Goal: Task Accomplishment & Management: Manage account settings

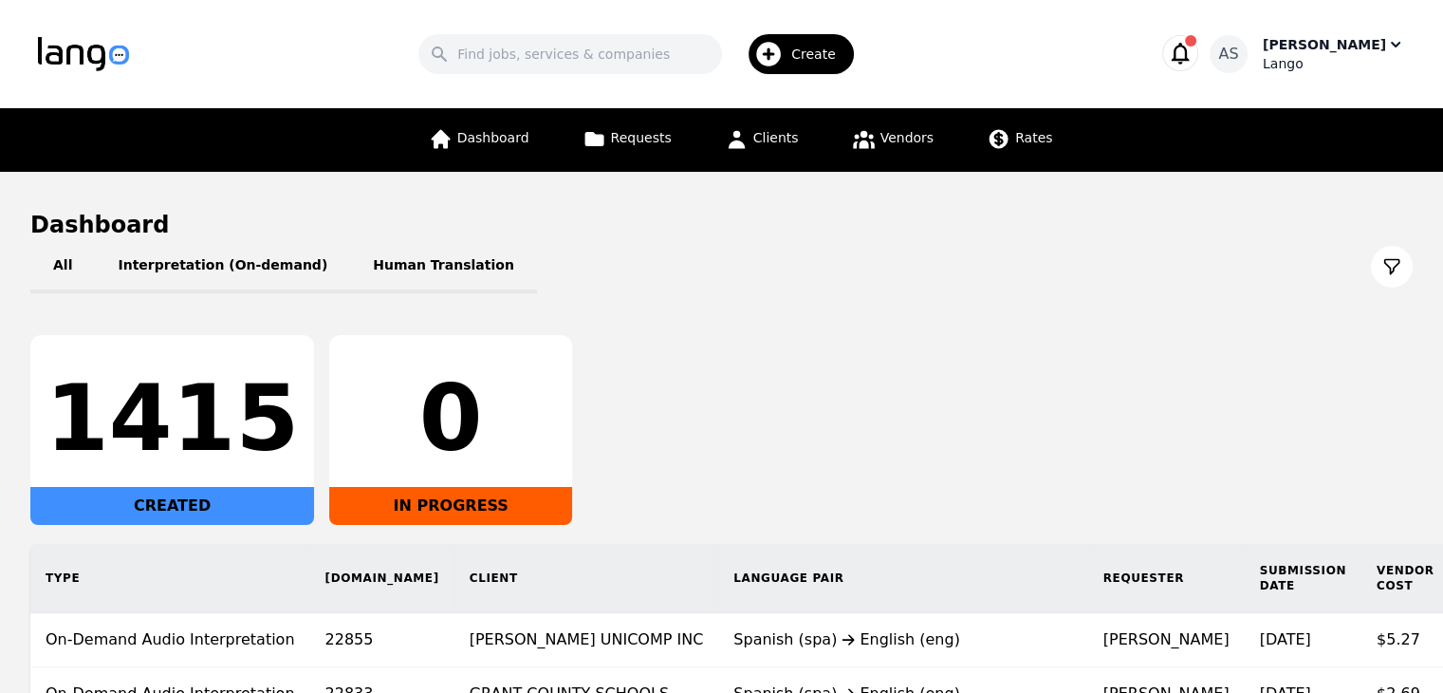
click at [1351, 50] on div "[PERSON_NAME]" at bounding box center [1324, 44] width 123 height 19
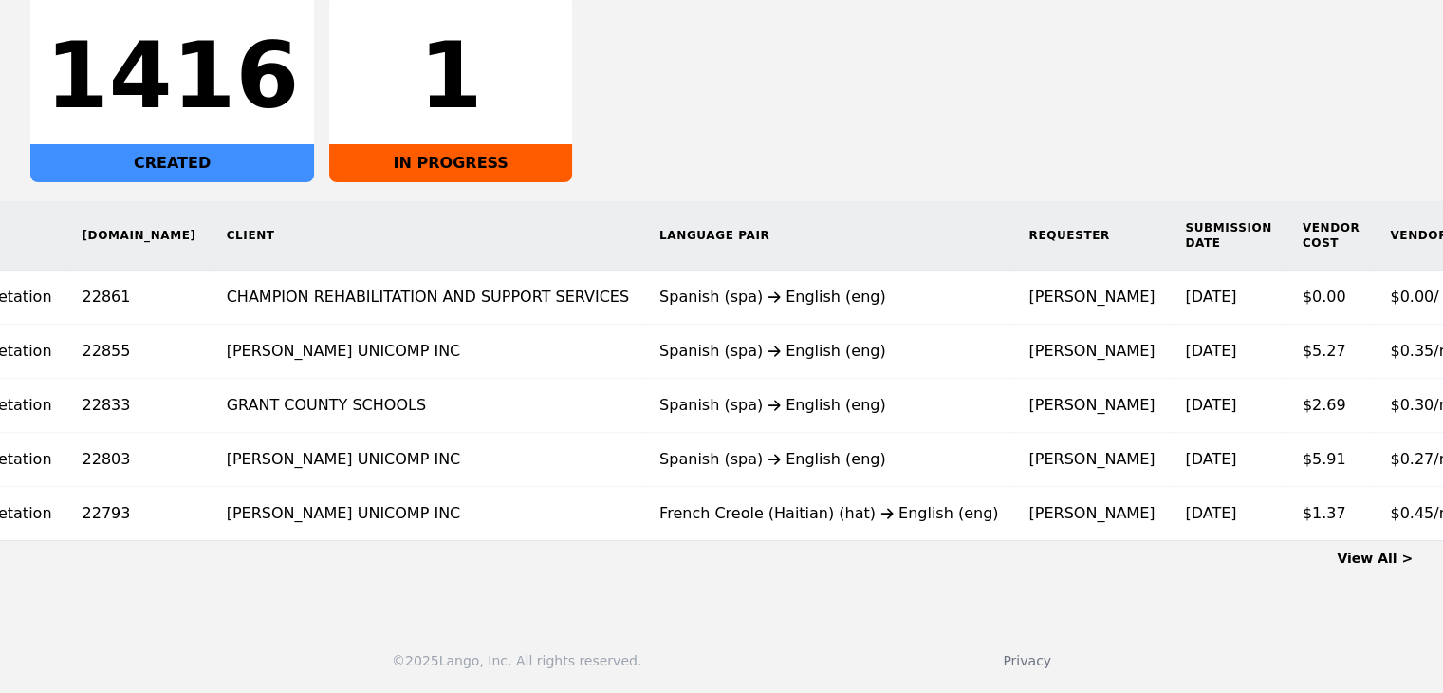
scroll to position [0, 253]
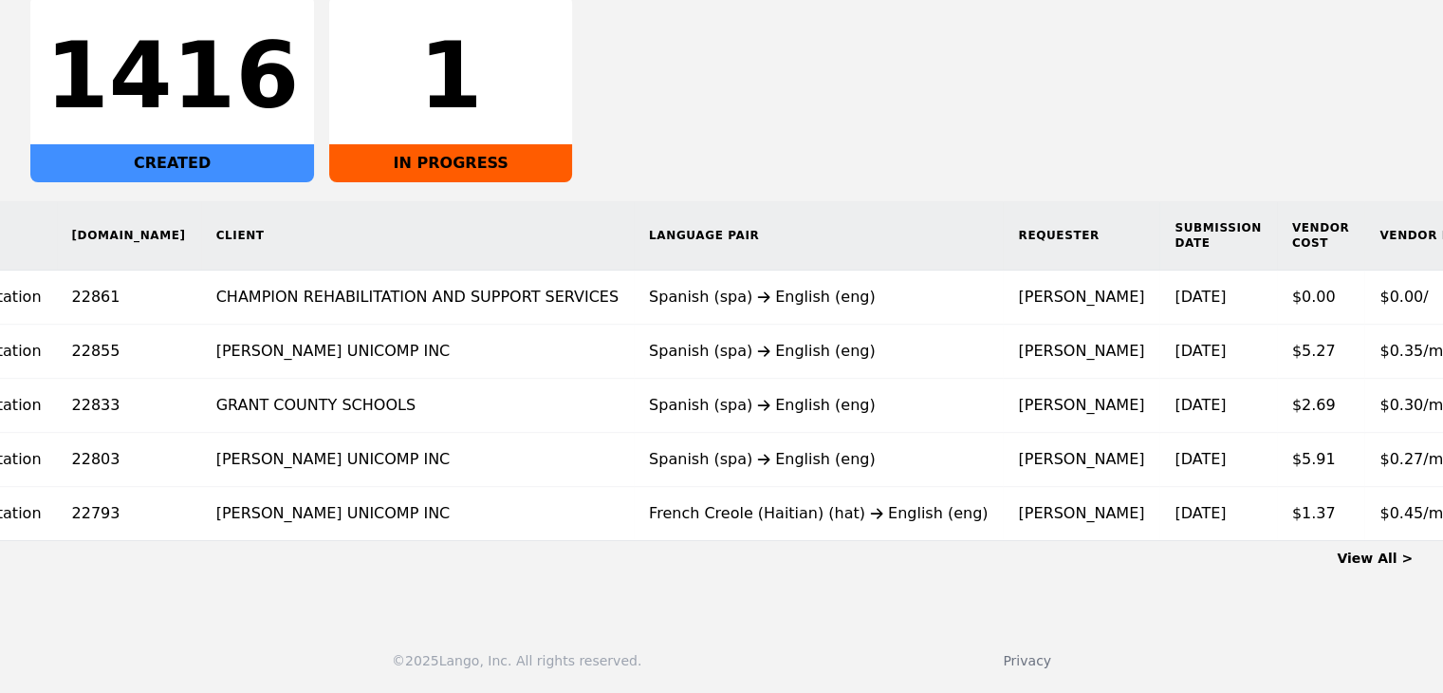
click at [1377, 560] on link "View All >" at bounding box center [1375, 557] width 76 height 15
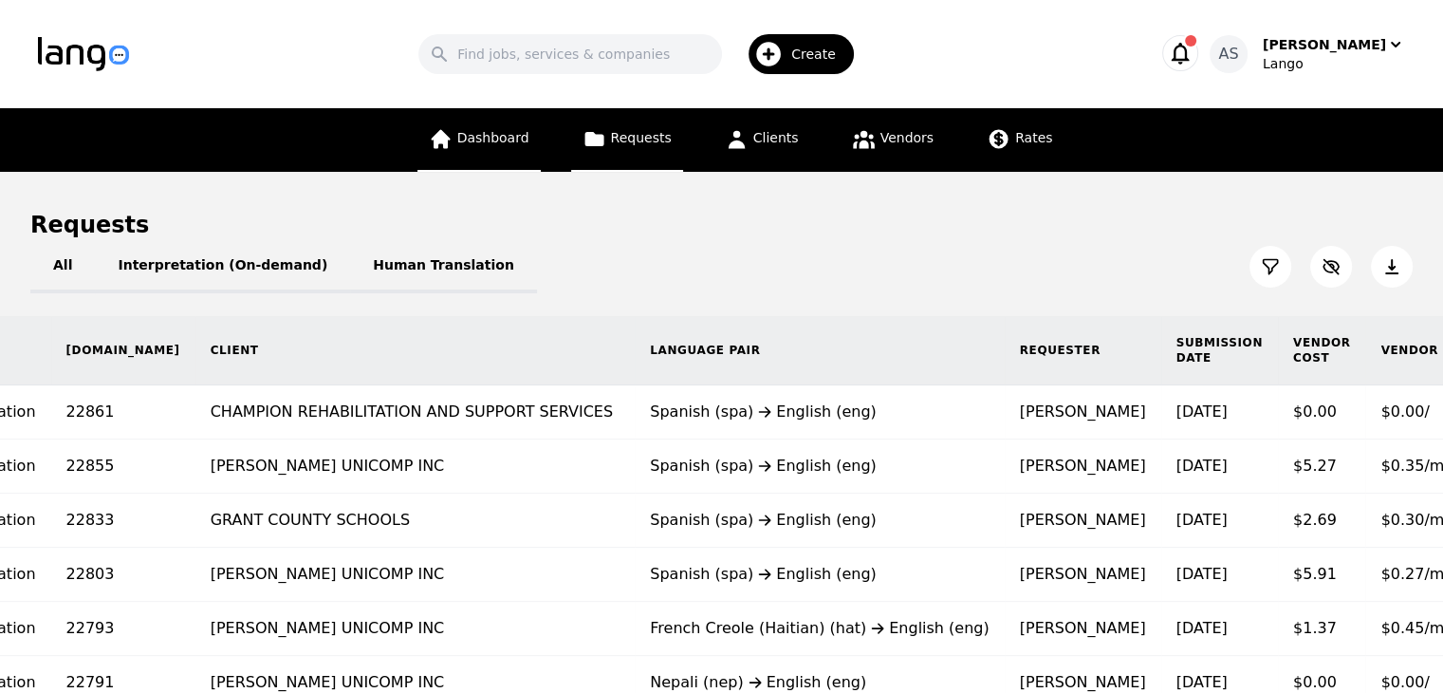
click at [516, 141] on span "Dashboard" at bounding box center [493, 137] width 72 height 15
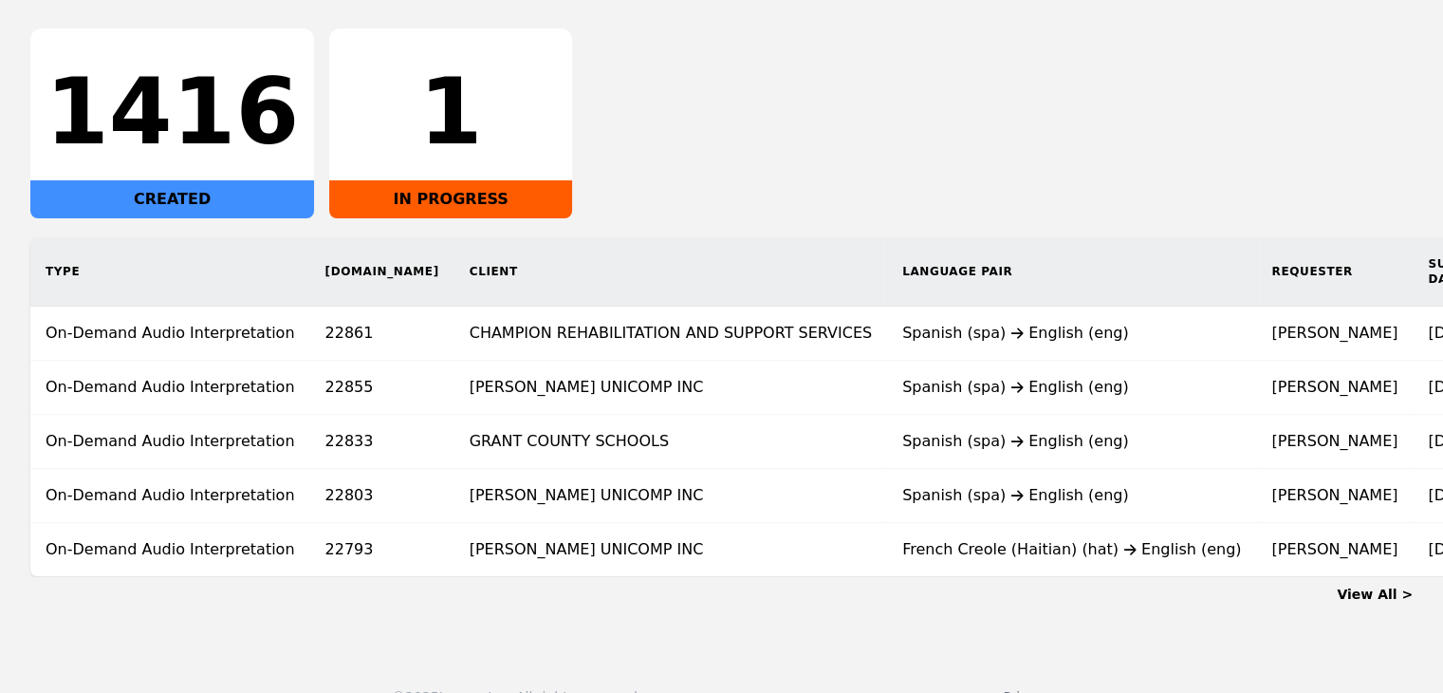
scroll to position [355, 0]
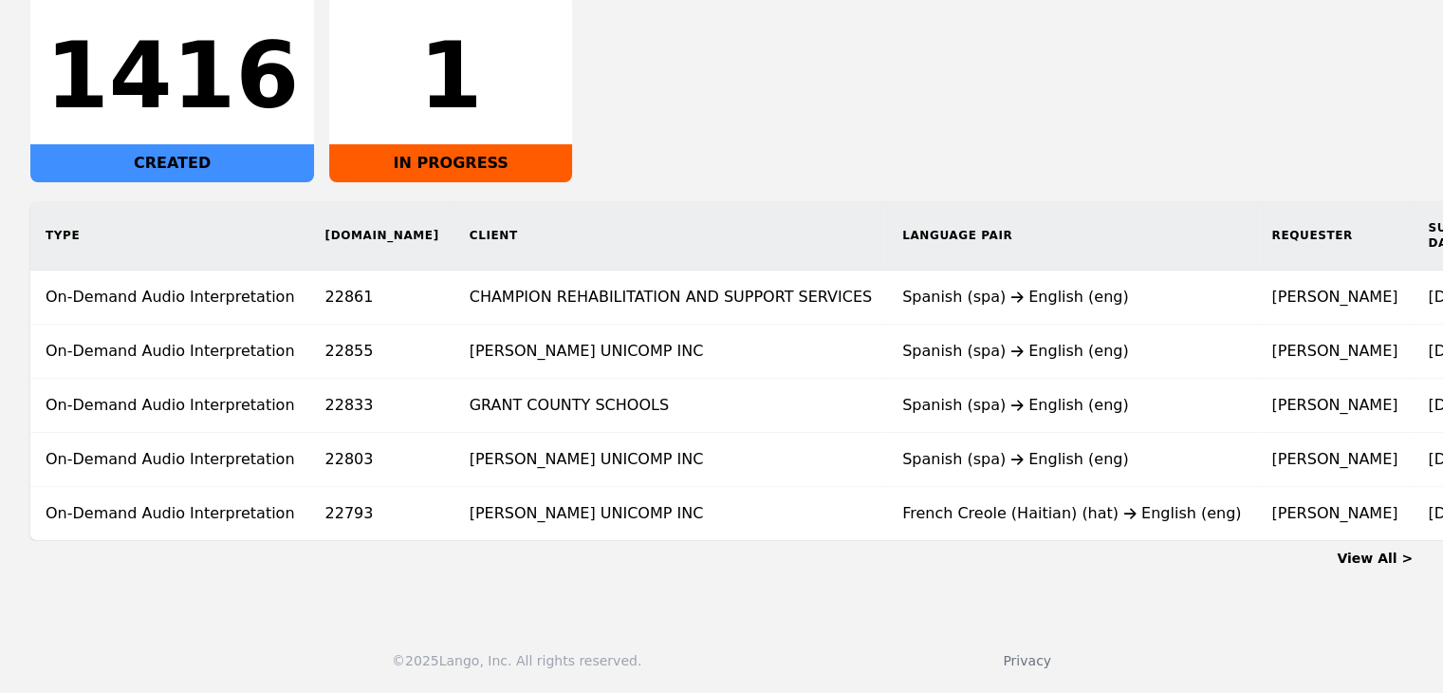
click at [1382, 565] on link "View All >" at bounding box center [1375, 557] width 76 height 15
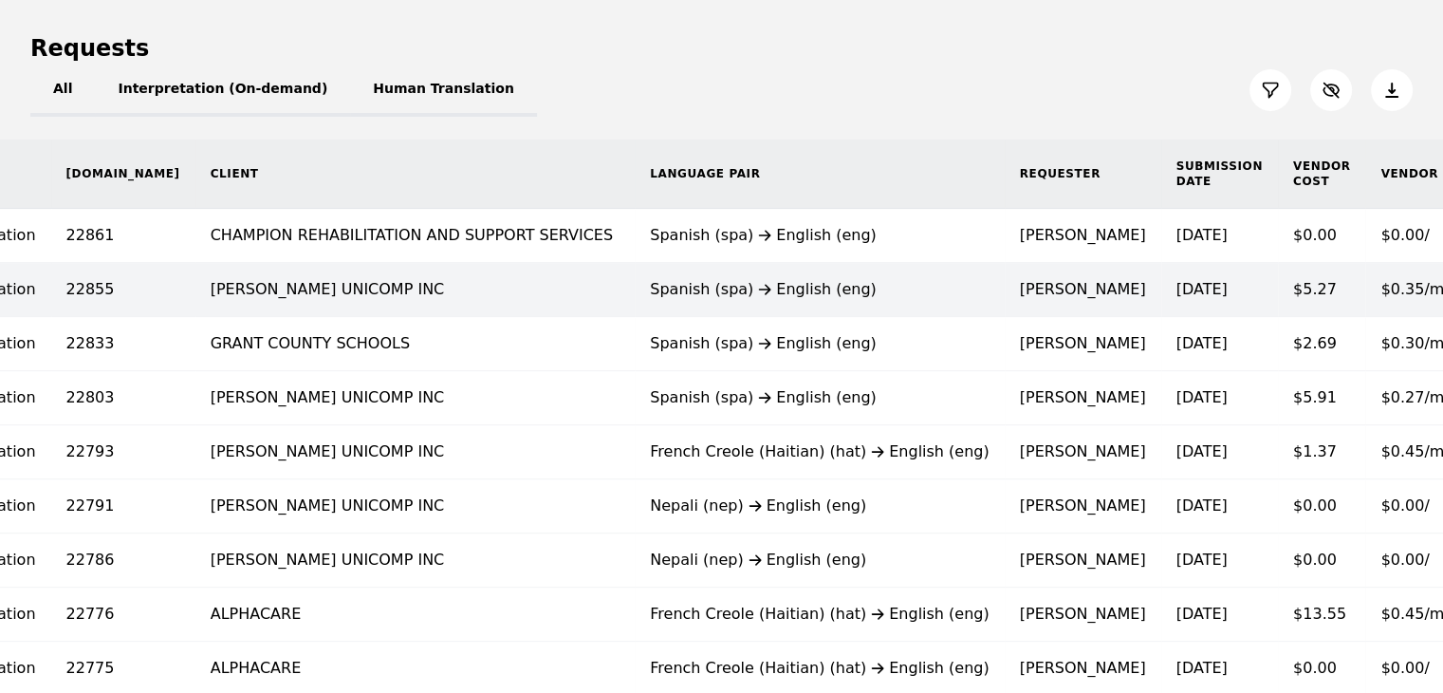
scroll to position [132, 0]
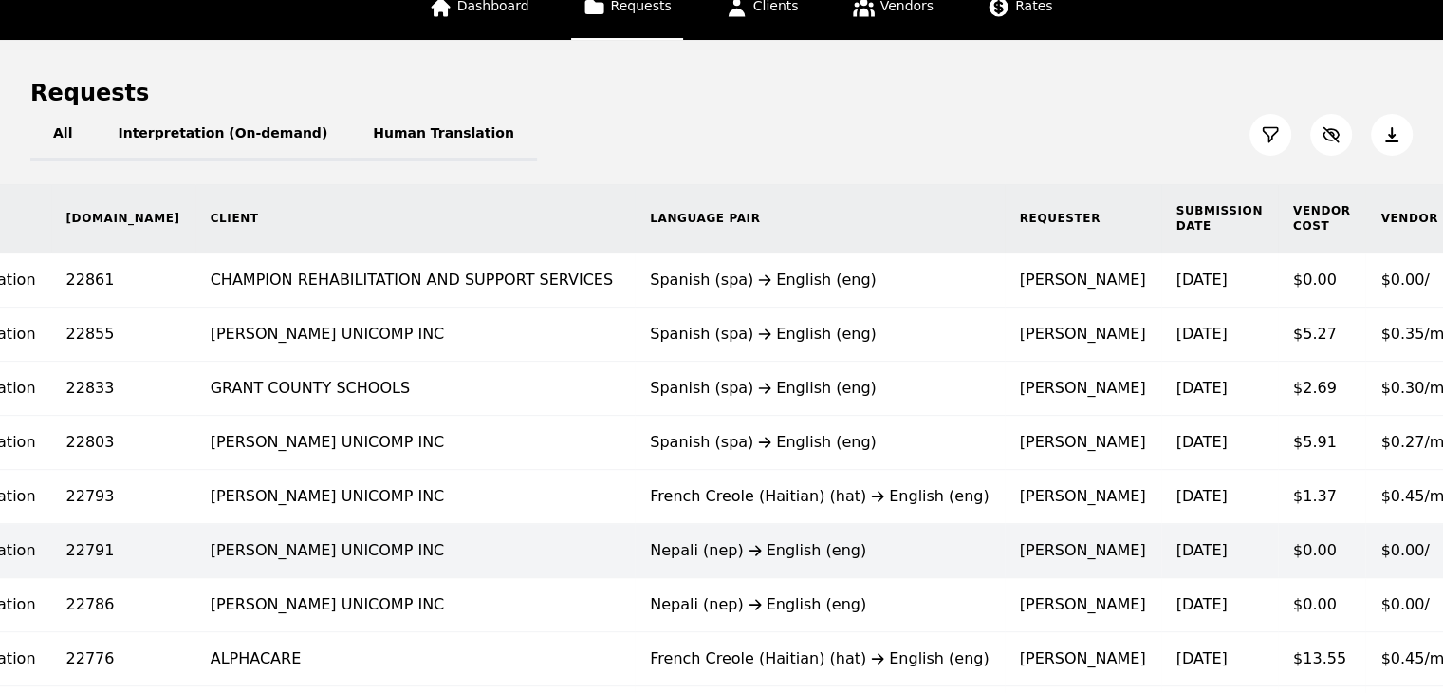
click at [650, 551] on div "Nepali (nep) English (eng)" at bounding box center [819, 550] width 339 height 23
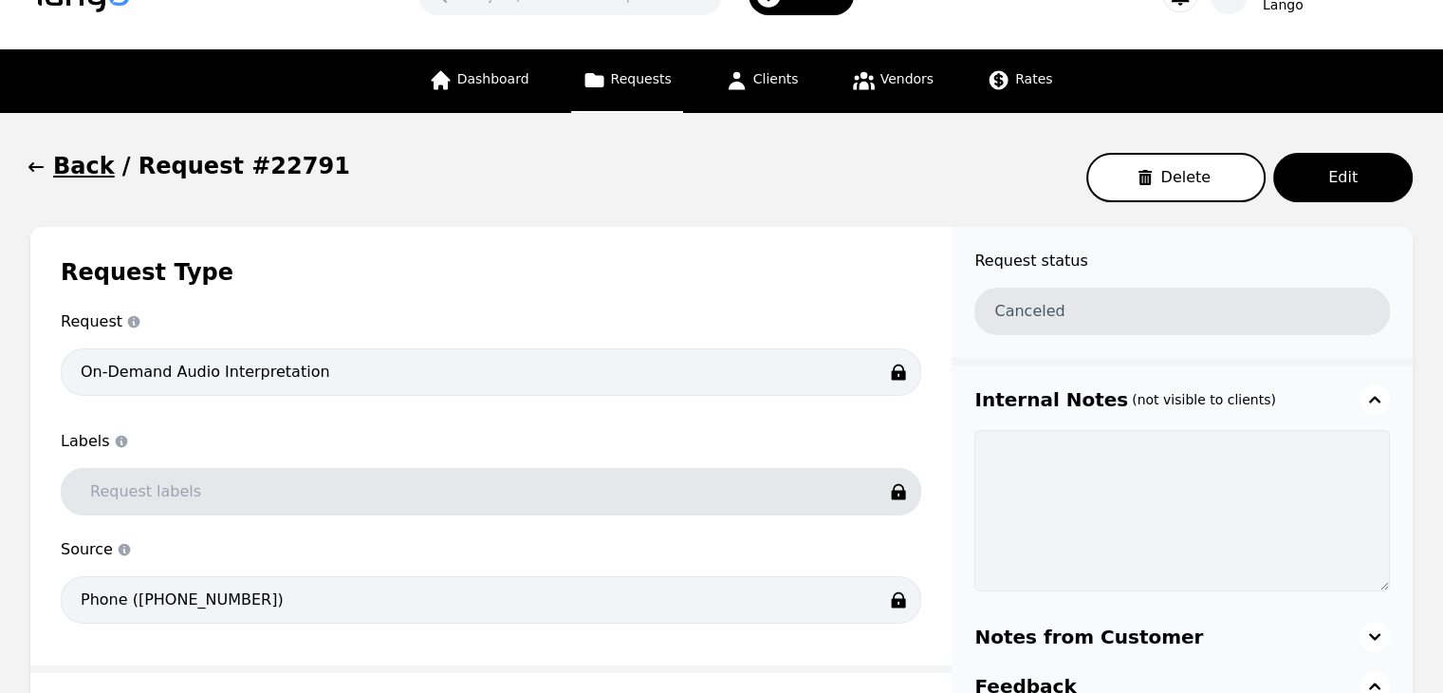
scroll to position [26, 0]
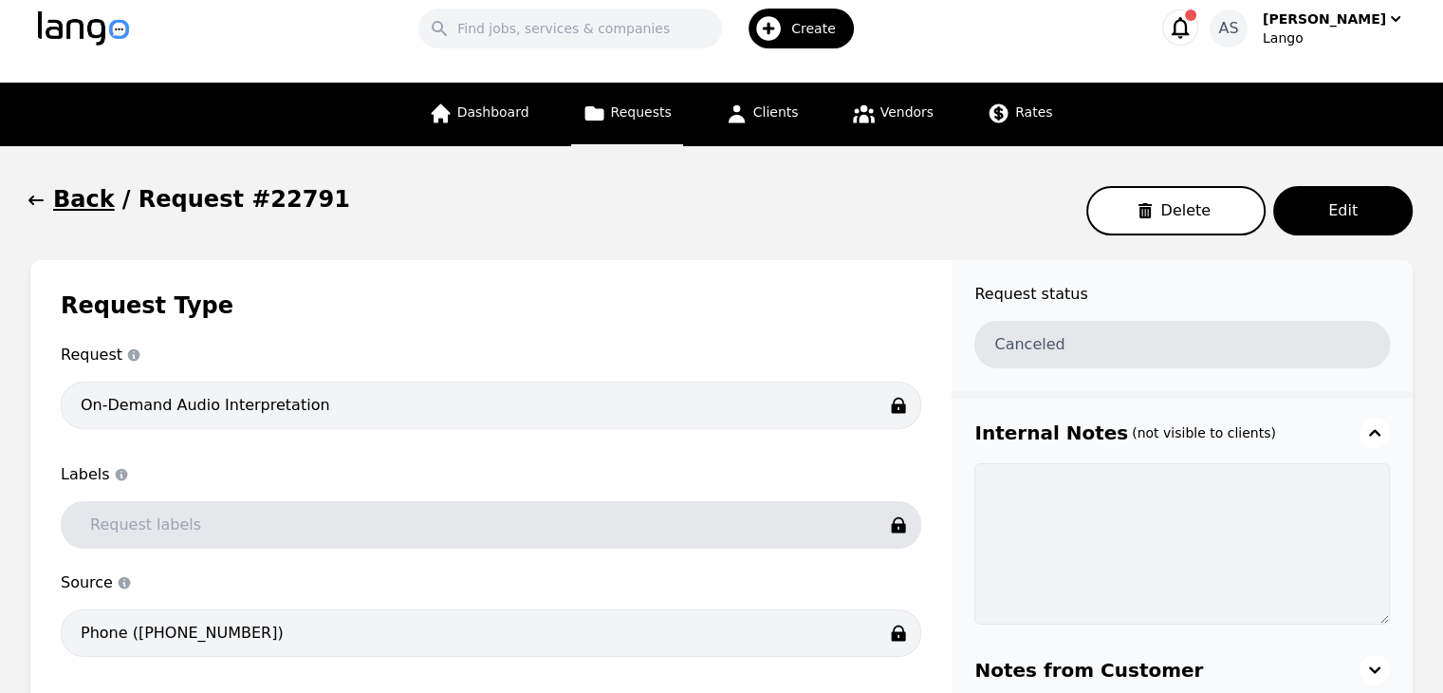
click at [36, 198] on icon "button" at bounding box center [36, 200] width 19 height 19
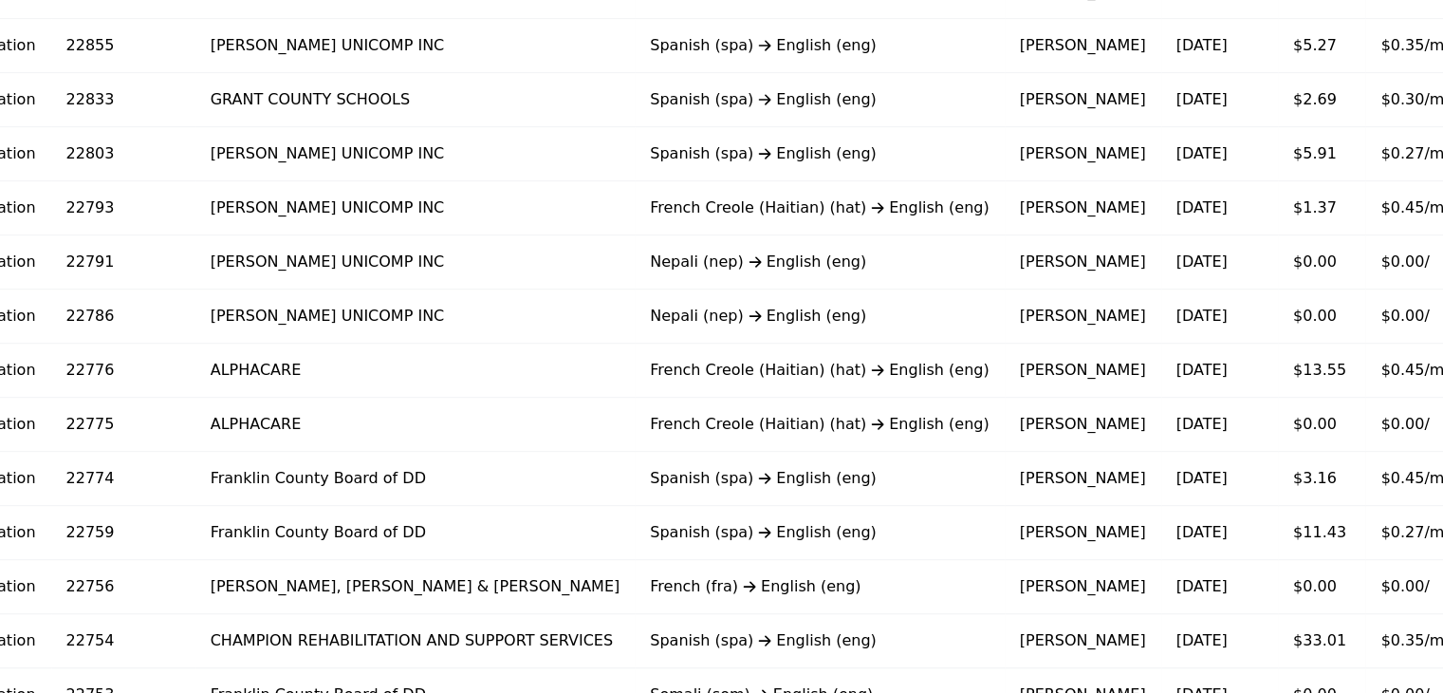
scroll to position [417, 0]
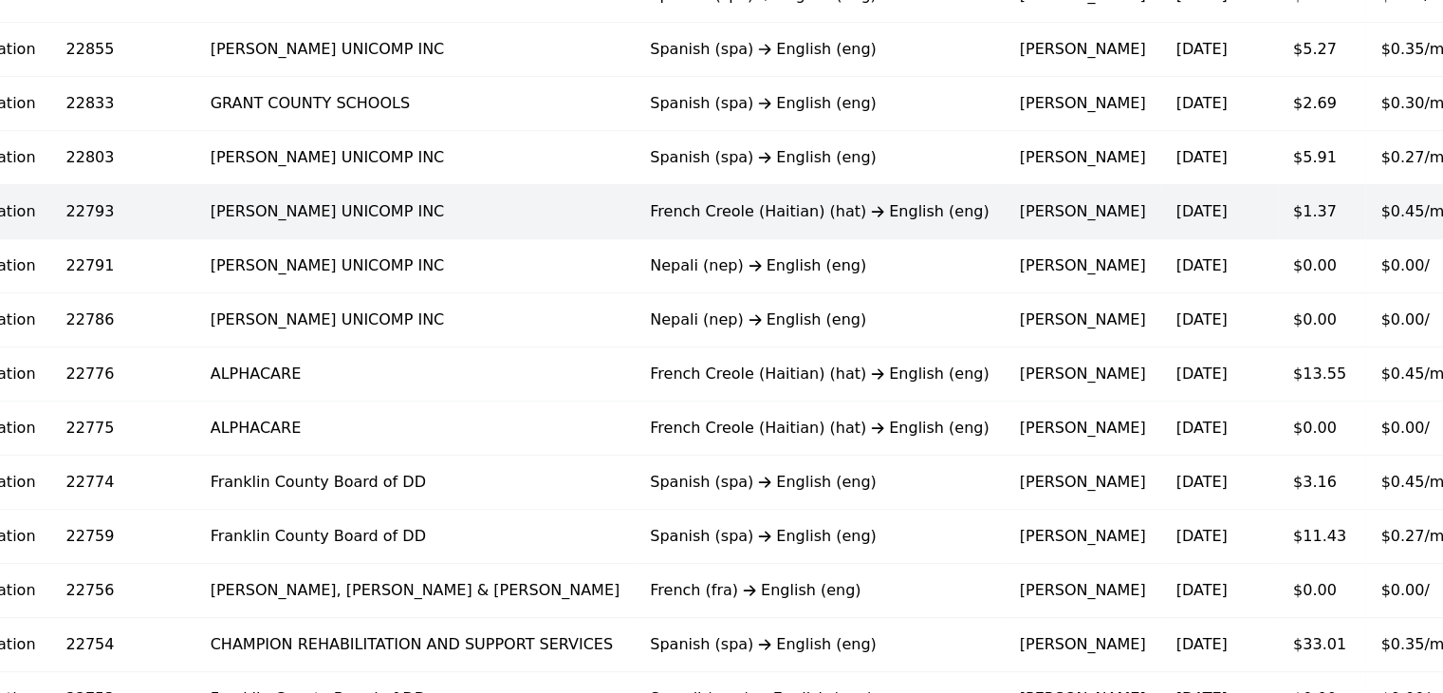
click at [725, 218] on div "French Creole (Haitian) (hat) English (eng)" at bounding box center [819, 211] width 339 height 23
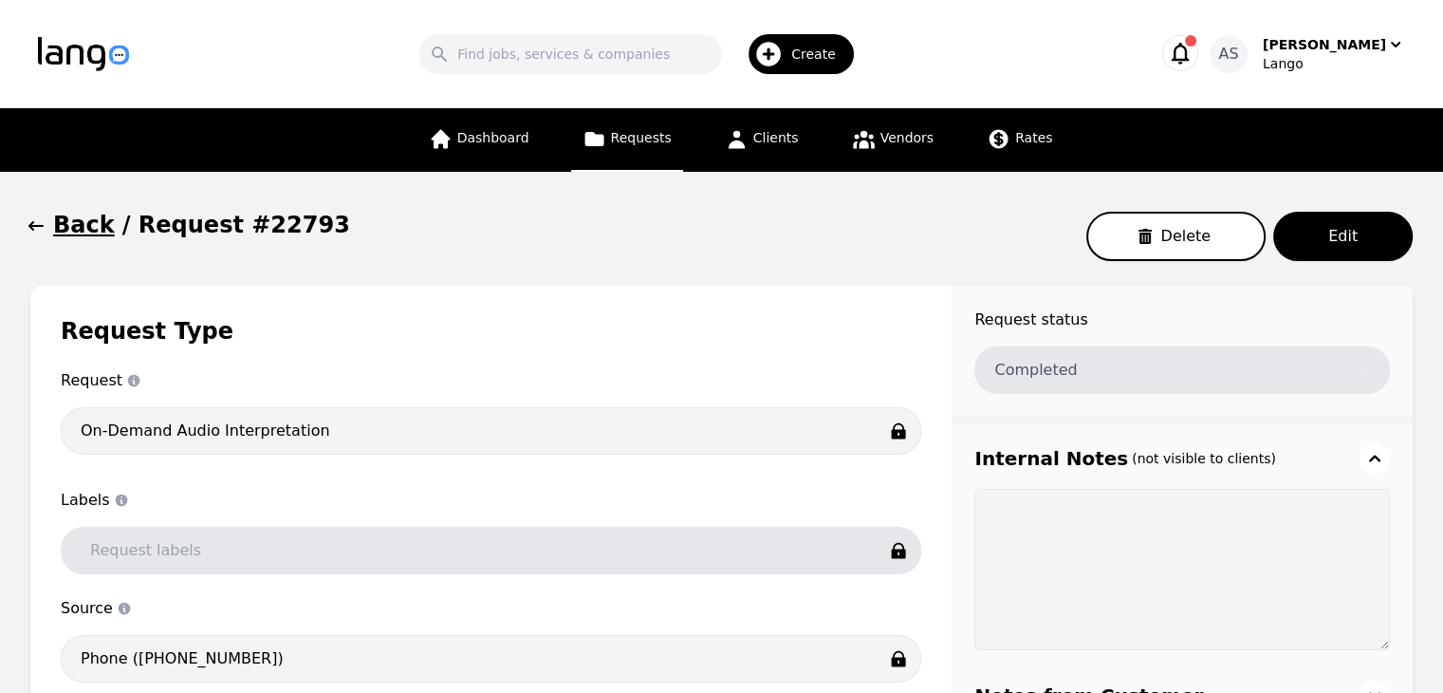
click at [46, 229] on button "Back" at bounding box center [72, 225] width 84 height 30
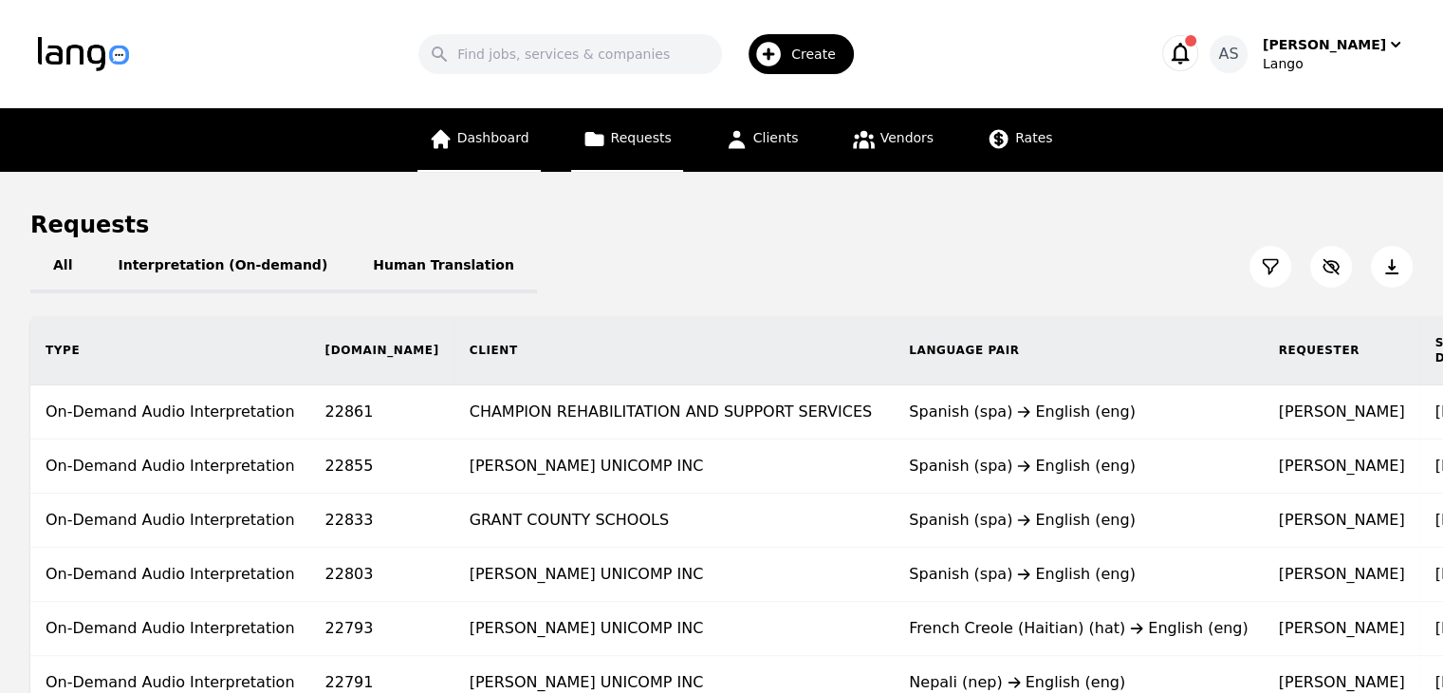
click at [502, 124] on link "Dashboard" at bounding box center [478, 140] width 123 height 64
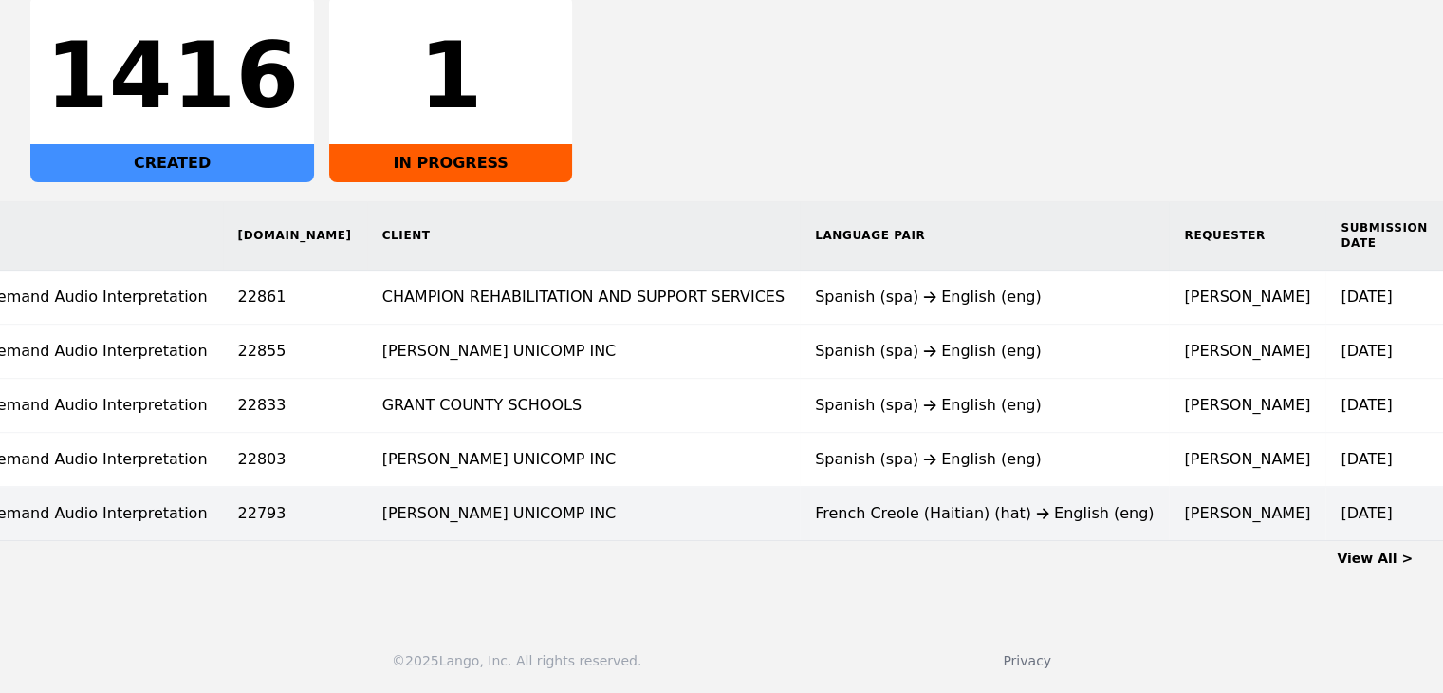
scroll to position [0, 85]
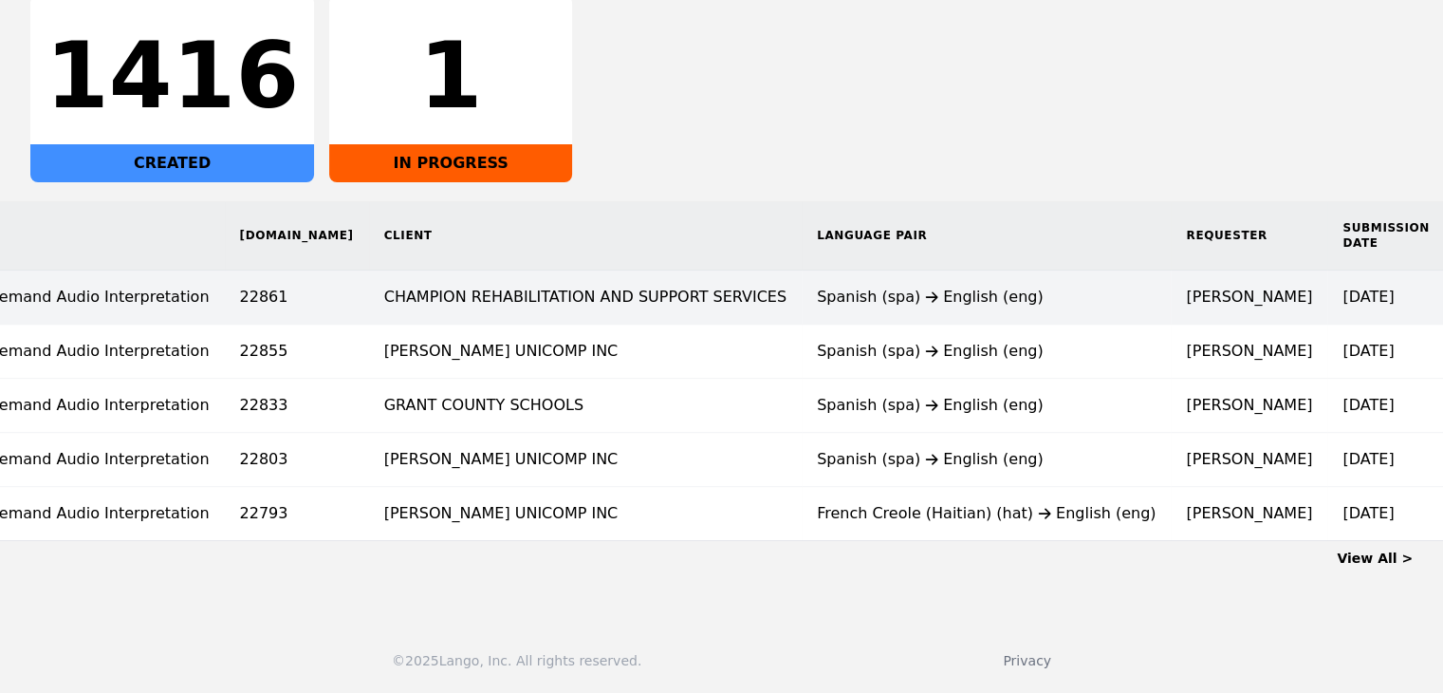
click at [920, 289] on icon at bounding box center [931, 296] width 23 height 15
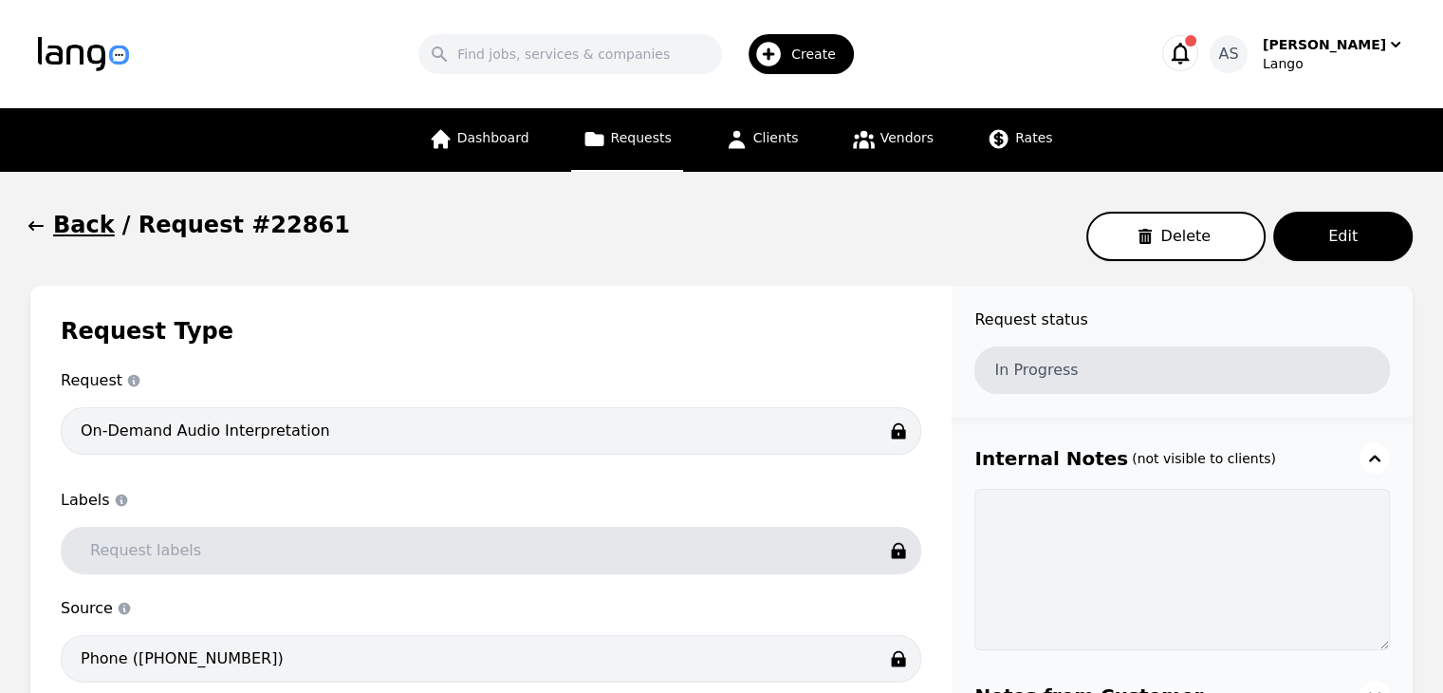
click at [27, 229] on icon "button" at bounding box center [36, 225] width 19 height 19
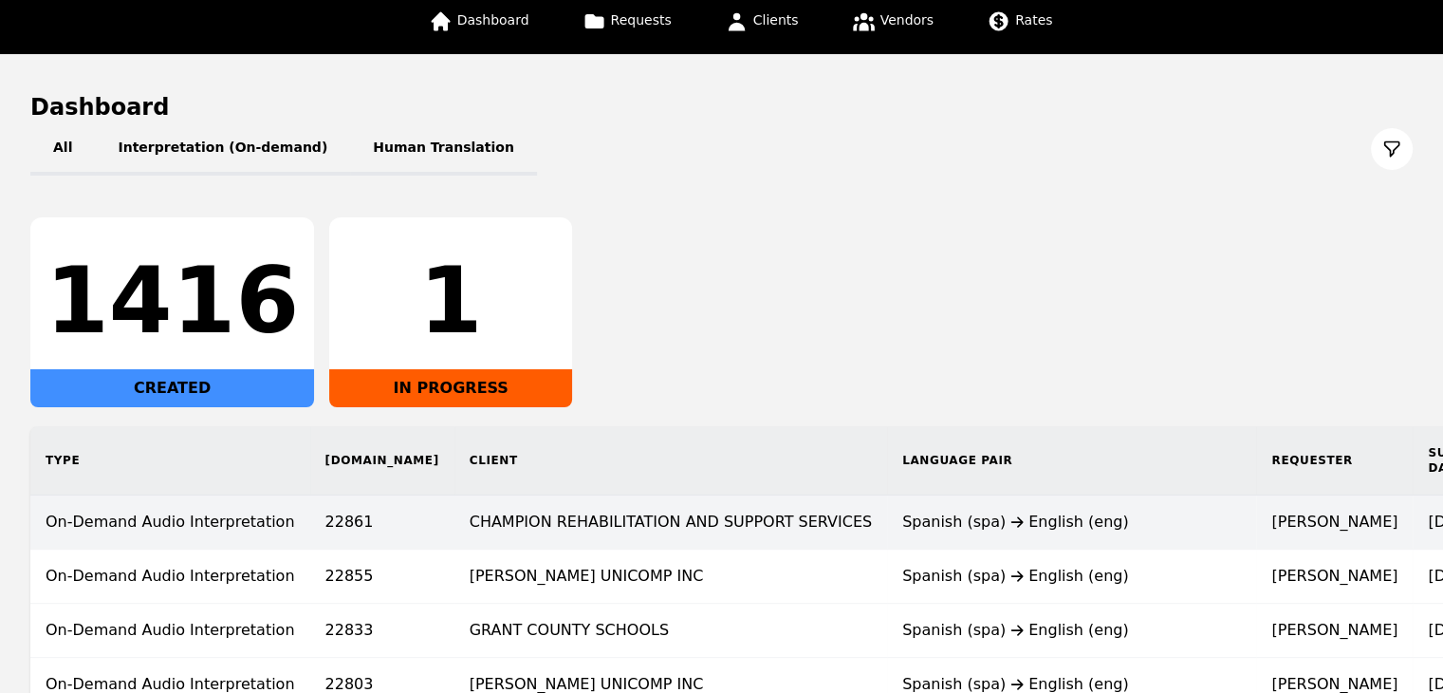
scroll to position [151, 0]
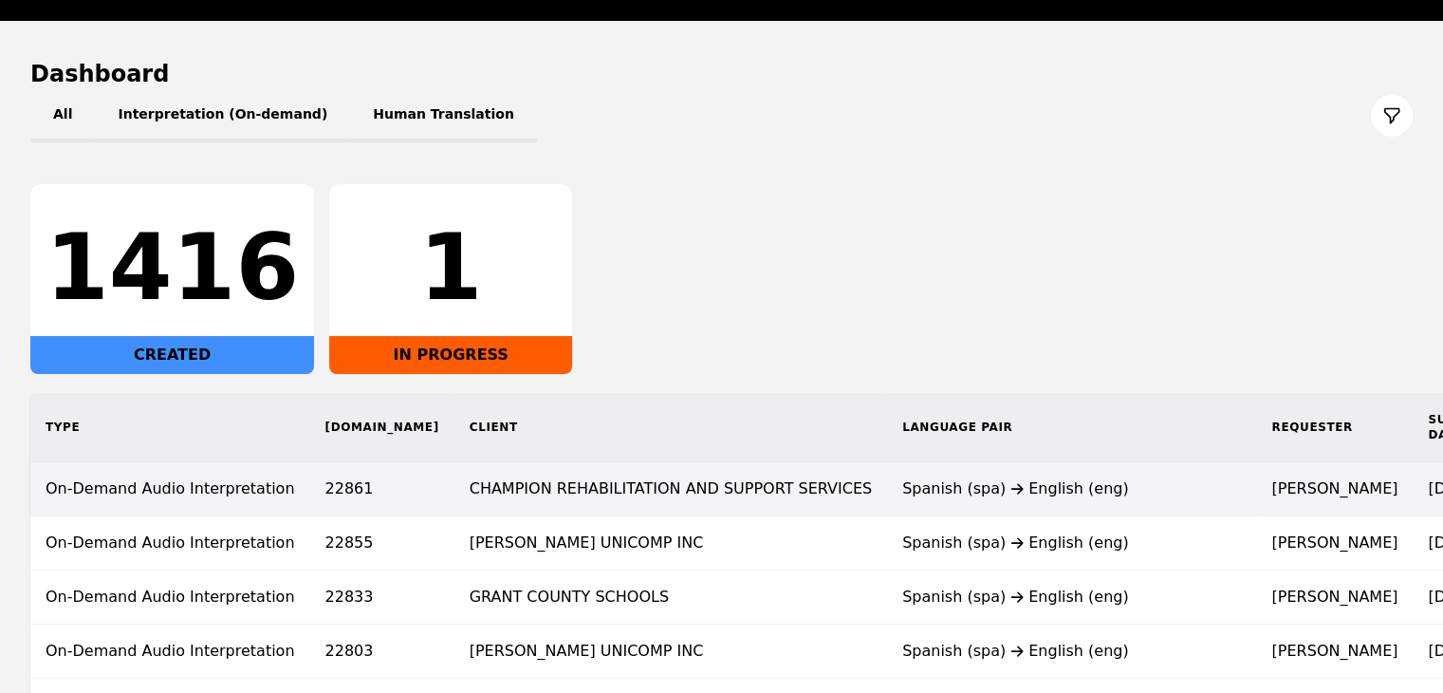
click at [721, 491] on td "CHAMPION REHABILITATION AND SUPPORT SERVICES" at bounding box center [670, 489] width 433 height 54
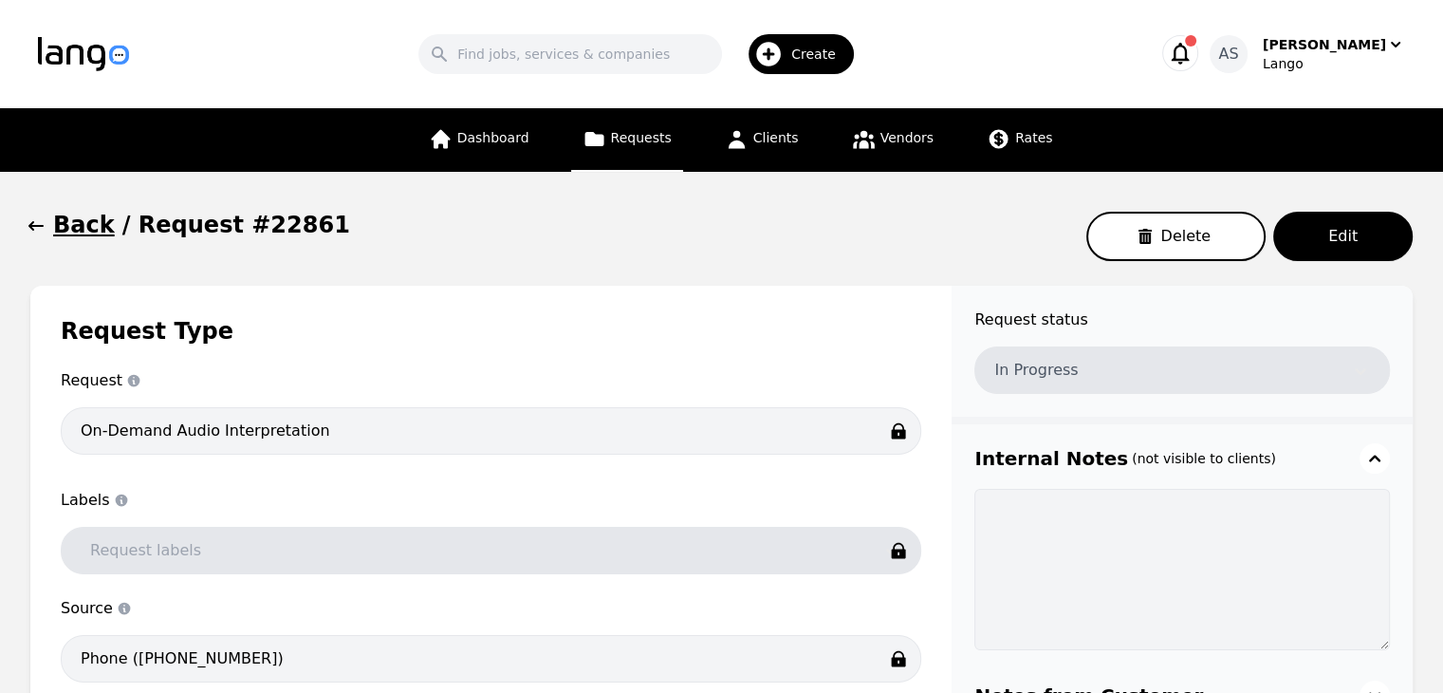
click at [32, 235] on icon "button" at bounding box center [36, 225] width 19 height 19
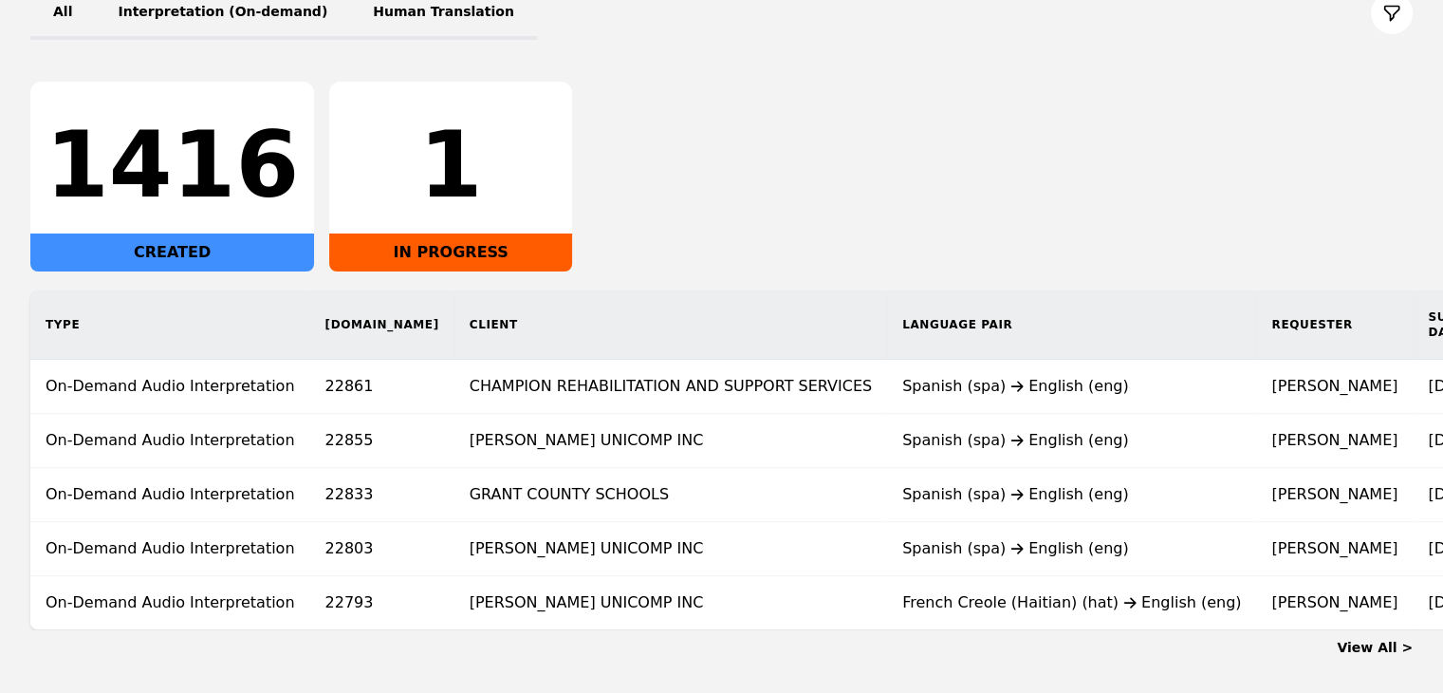
scroll to position [254, 0]
